Goal: Book appointment/travel/reservation

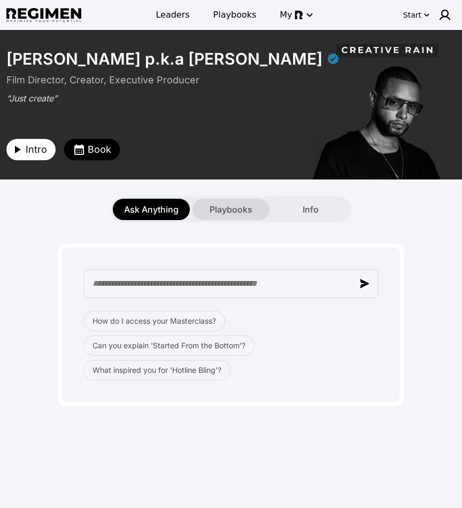
click at [237, 219] on div "Playbooks" at bounding box center [230, 209] width 77 height 21
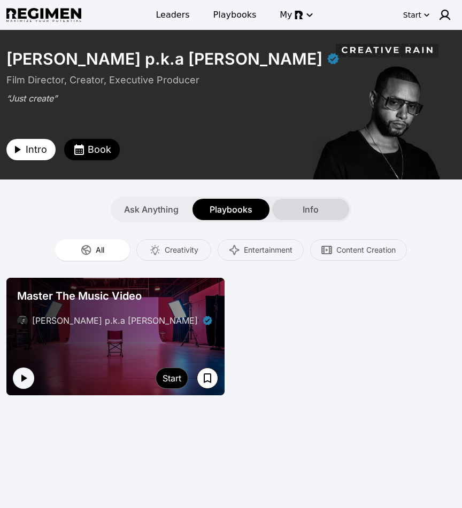
click at [302, 213] on span "Info" at bounding box center [310, 209] width 16 height 13
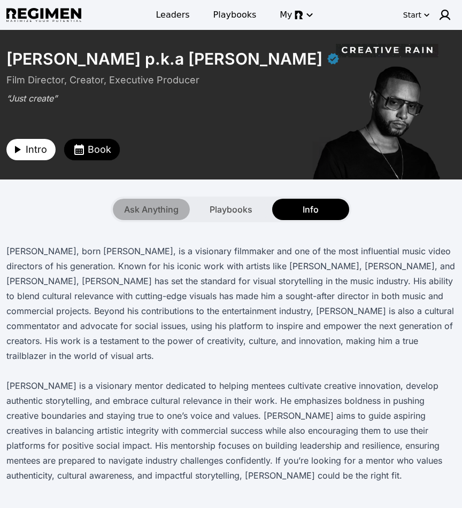
click at [153, 211] on span "Ask Anything" at bounding box center [151, 209] width 54 height 13
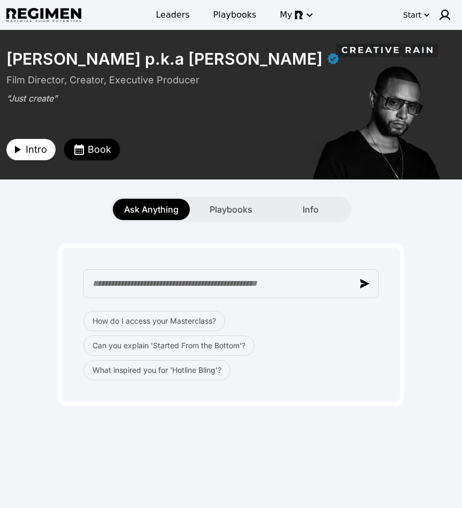
click at [90, 150] on span "Book" at bounding box center [100, 149] width 24 height 15
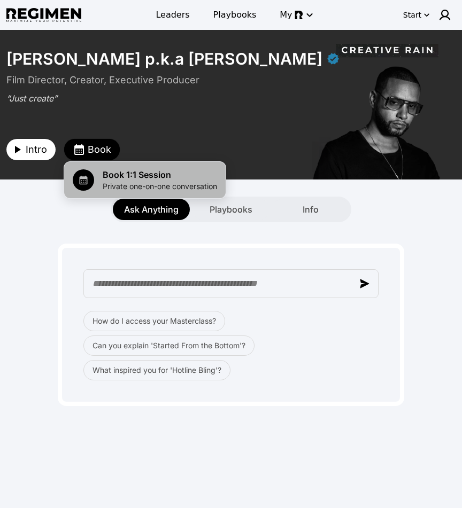
click at [121, 181] on span "Private one-on-one conversation" at bounding box center [160, 186] width 114 height 11
